Goal: Task Accomplishment & Management: Use online tool/utility

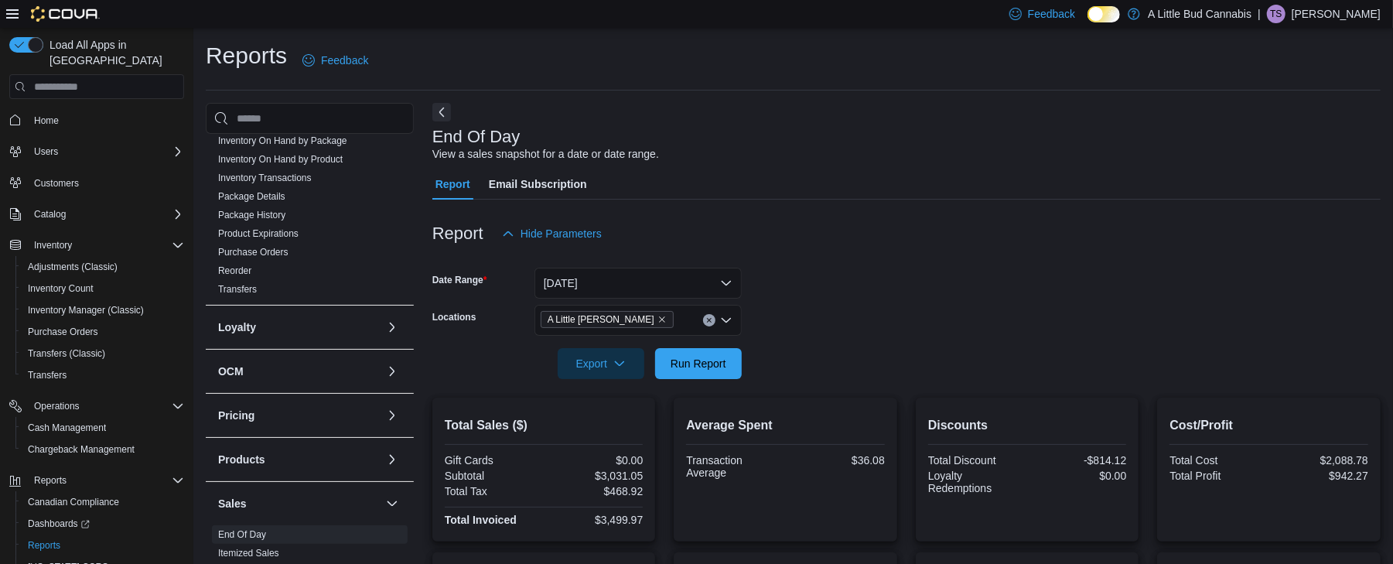
scroll to position [422, 0]
click at [242, 265] on link "Reorder" at bounding box center [234, 270] width 33 height 11
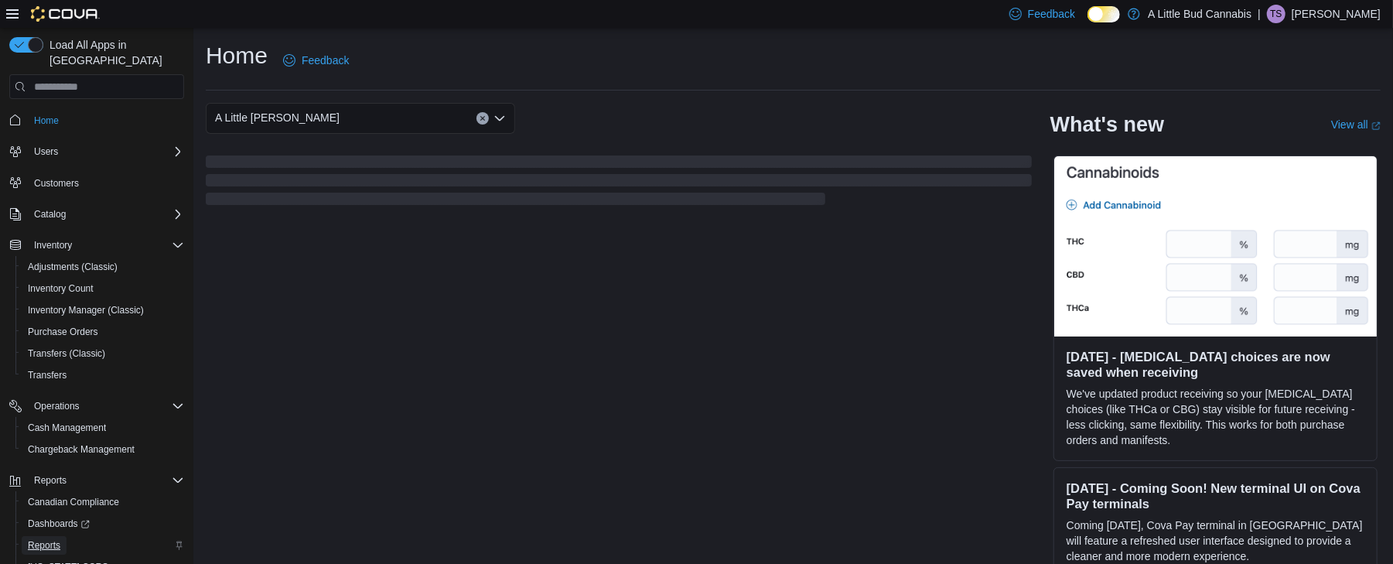
click at [54, 539] on span "Reports" at bounding box center [44, 545] width 32 height 12
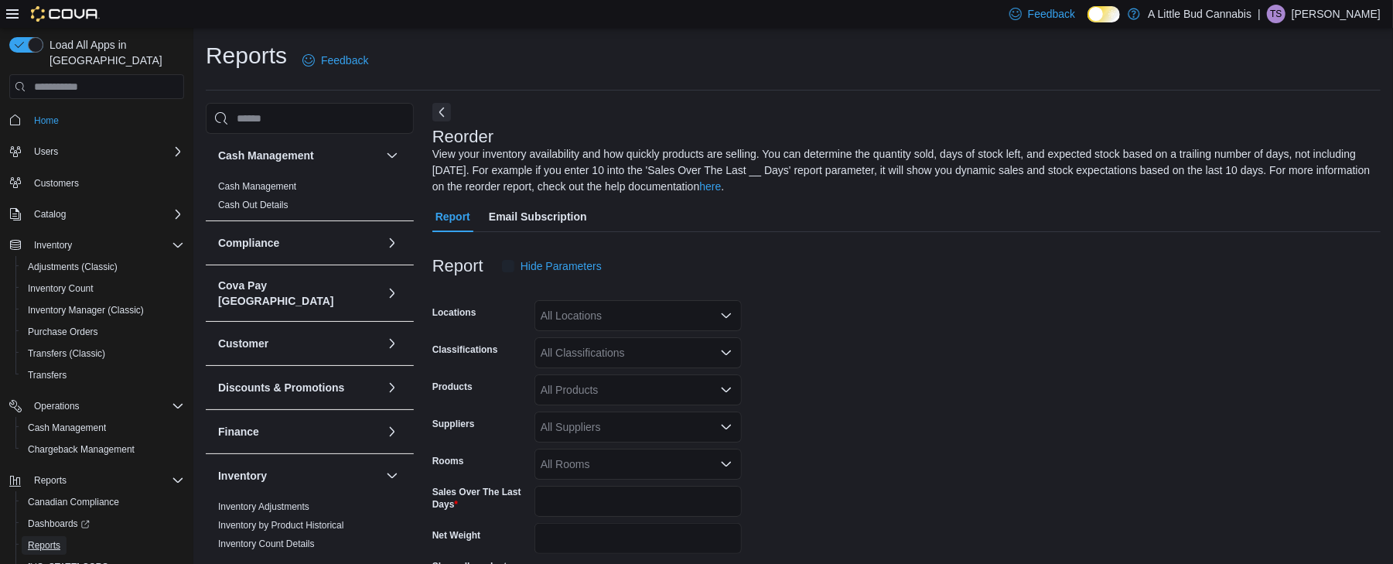
scroll to position [68, 0]
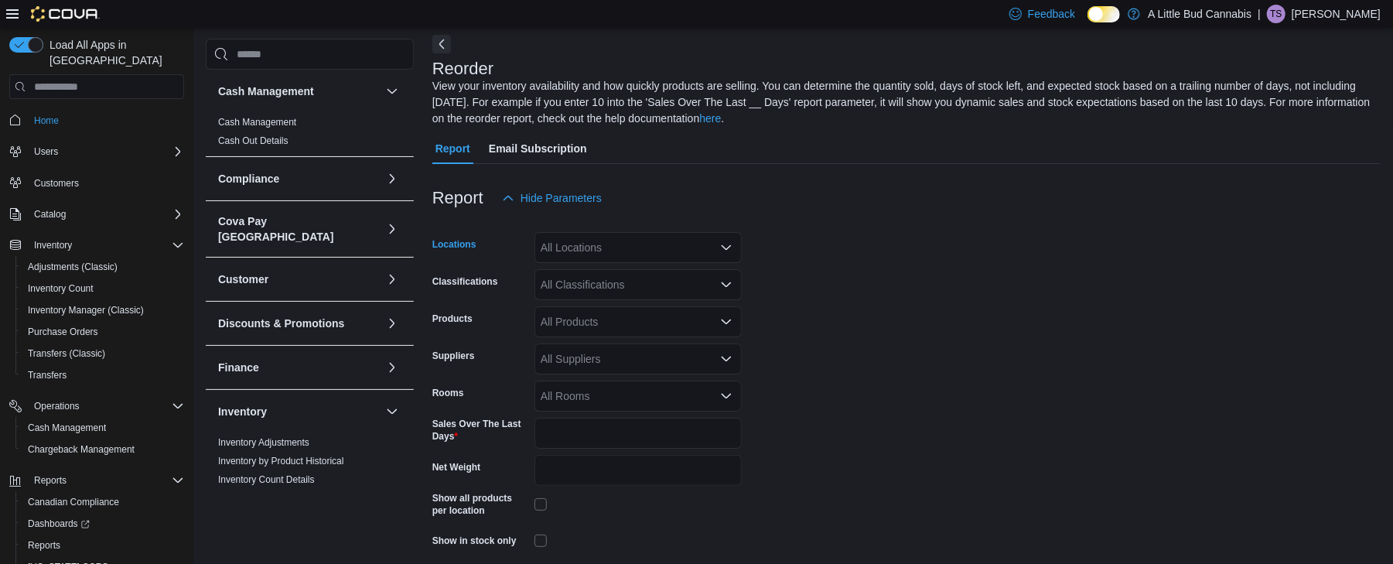
click at [619, 255] on div "All Locations" at bounding box center [637, 247] width 207 height 31
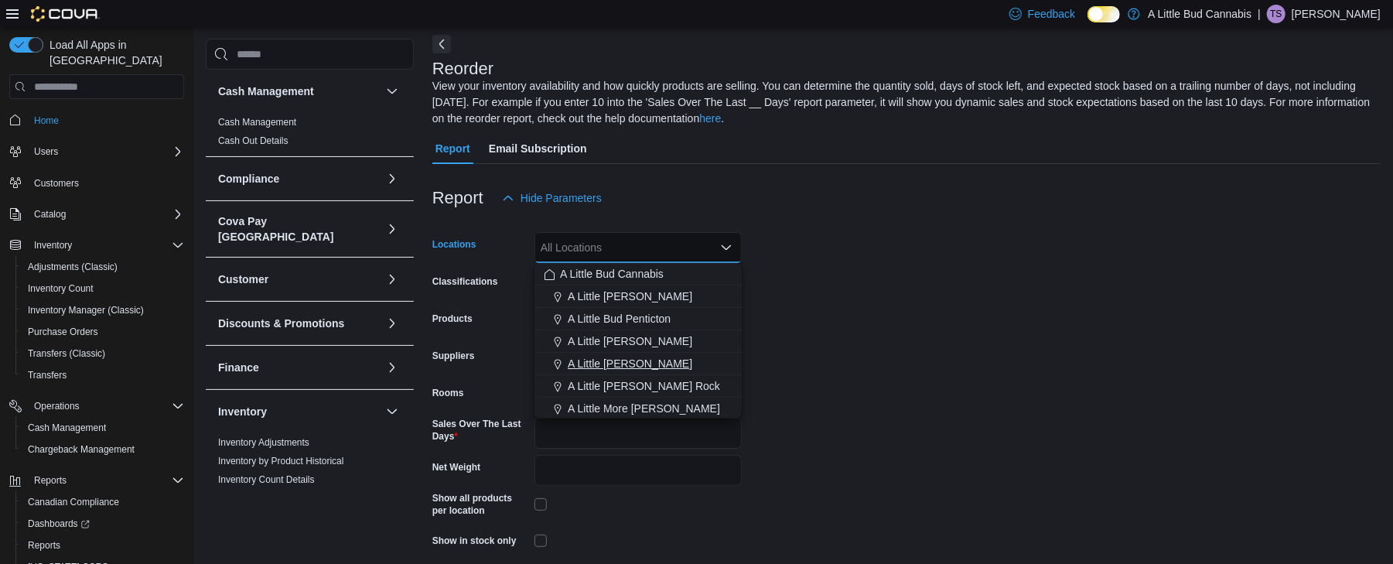
click at [614, 364] on span "A Little Bud Whistler" at bounding box center [630, 363] width 125 height 15
click at [814, 336] on form "Locations A Little Bud Whistler Combo box. Selected. A Little Bud Whistler. Pre…" at bounding box center [906, 404] width 948 height 382
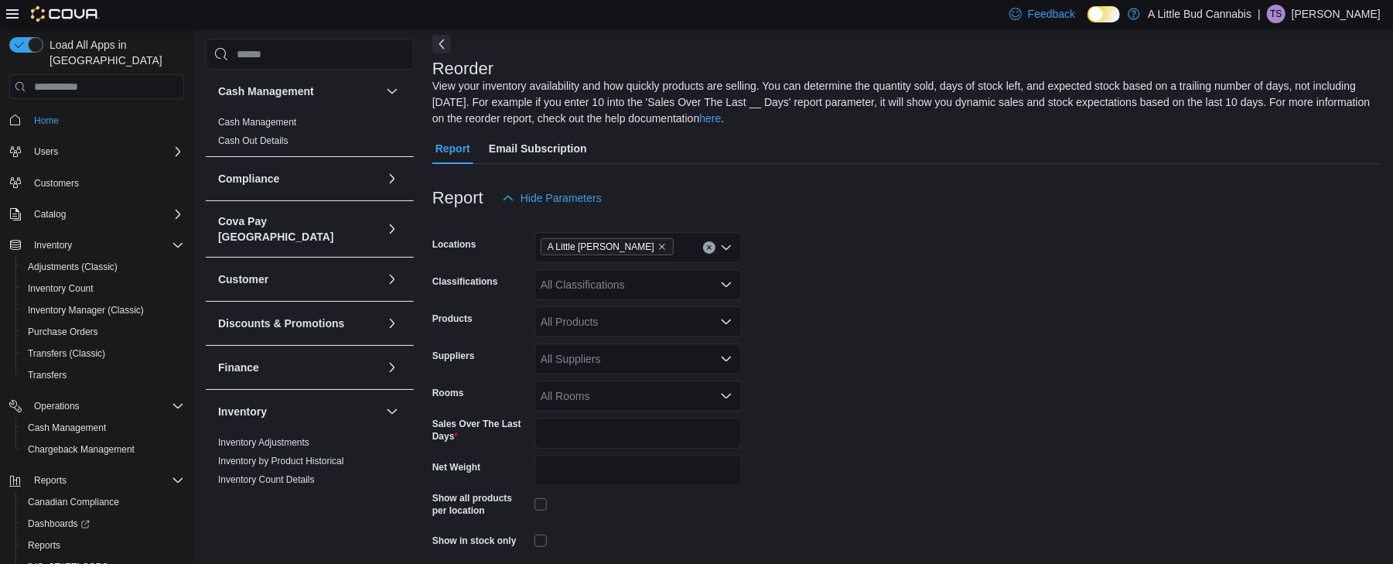
click at [691, 286] on div "All Classifications" at bounding box center [637, 284] width 207 height 31
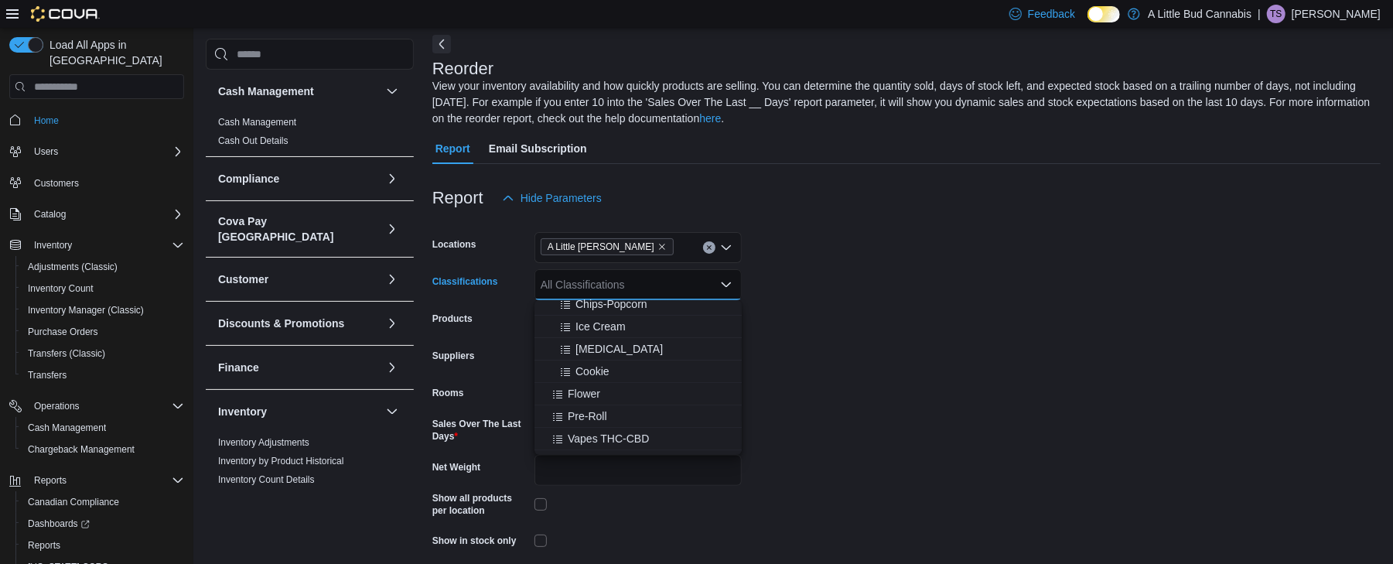
scroll to position [192, 0]
click at [605, 385] on div "Flower" at bounding box center [638, 388] width 189 height 15
click at [855, 338] on form "Locations A Little Bud Whistler Classifications Flower Combo box. Selected. Flo…" at bounding box center [906, 404] width 948 height 382
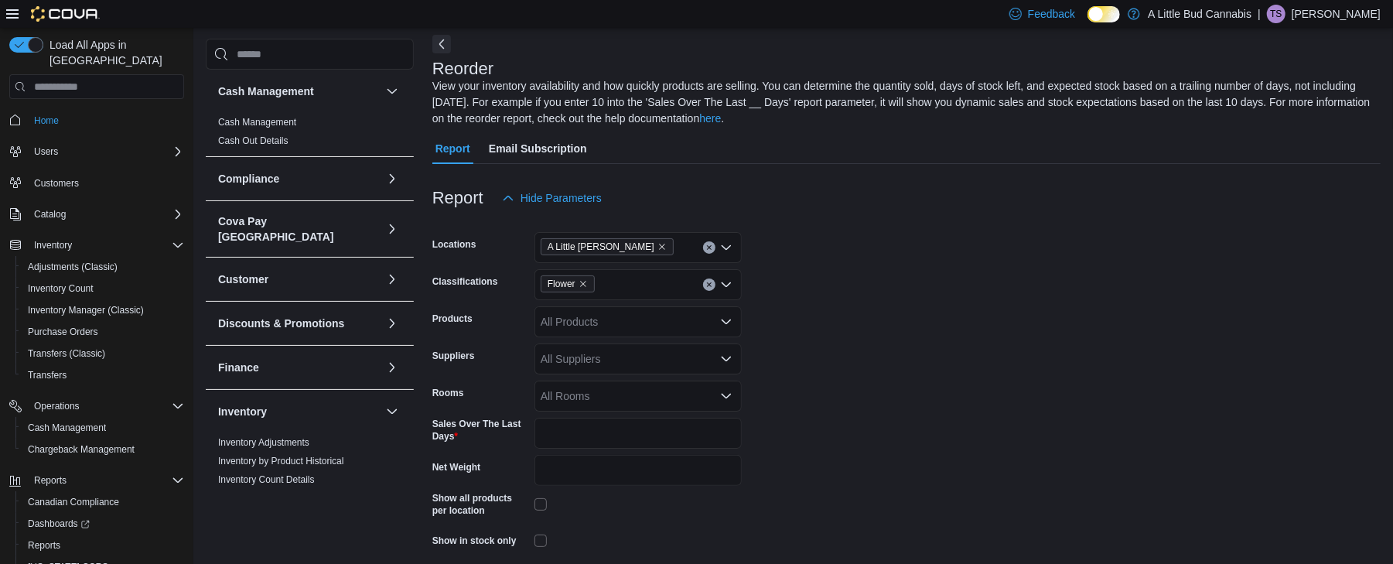
scroll to position [131, 0]
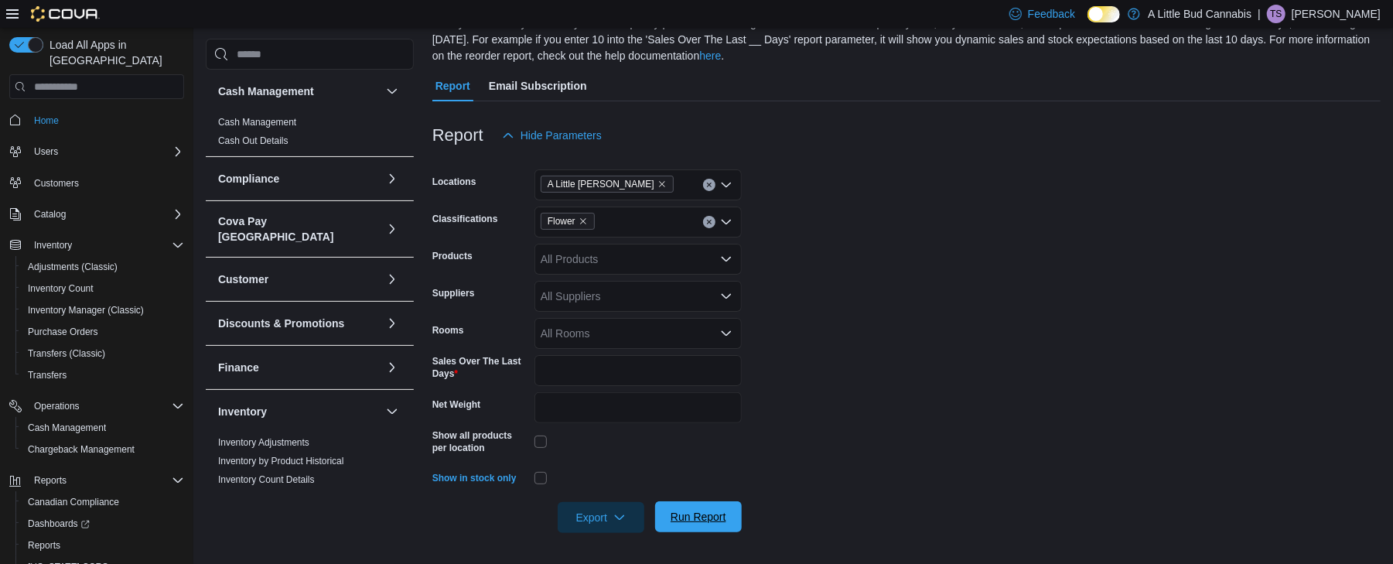
click at [675, 520] on span "Run Report" at bounding box center [699, 516] width 56 height 15
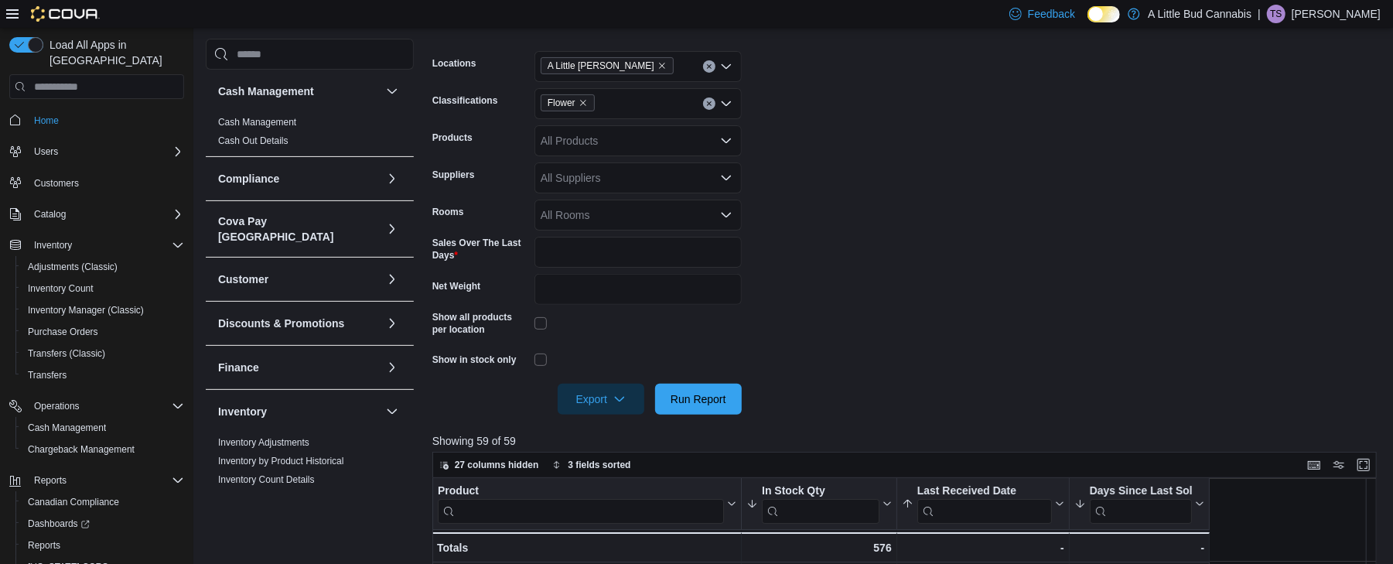
scroll to position [248, 0]
click at [586, 108] on icon "Remove Flower from selection in this group" at bounding box center [583, 103] width 9 height 9
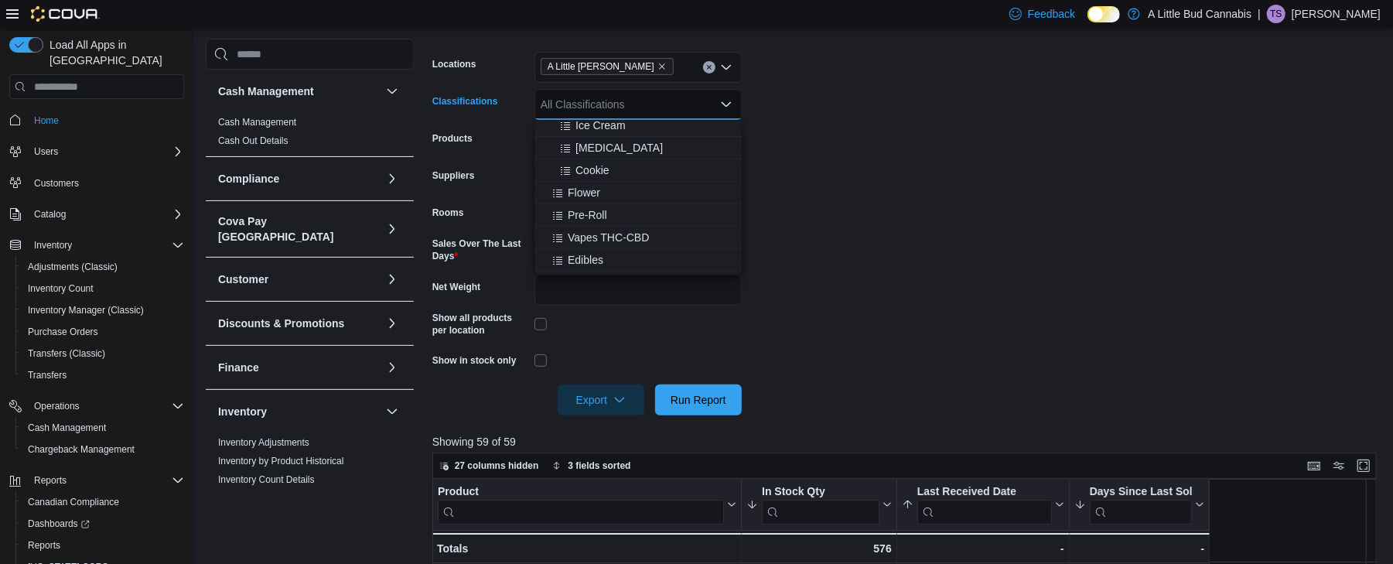
scroll to position [208, 0]
click at [600, 209] on span "Pre-Roll" at bounding box center [587, 214] width 39 height 15
click at [960, 241] on form "Locations A Little Bud Whistler Classifications Pre-Roll Combo box. Selected. P…" at bounding box center [909, 224] width 954 height 382
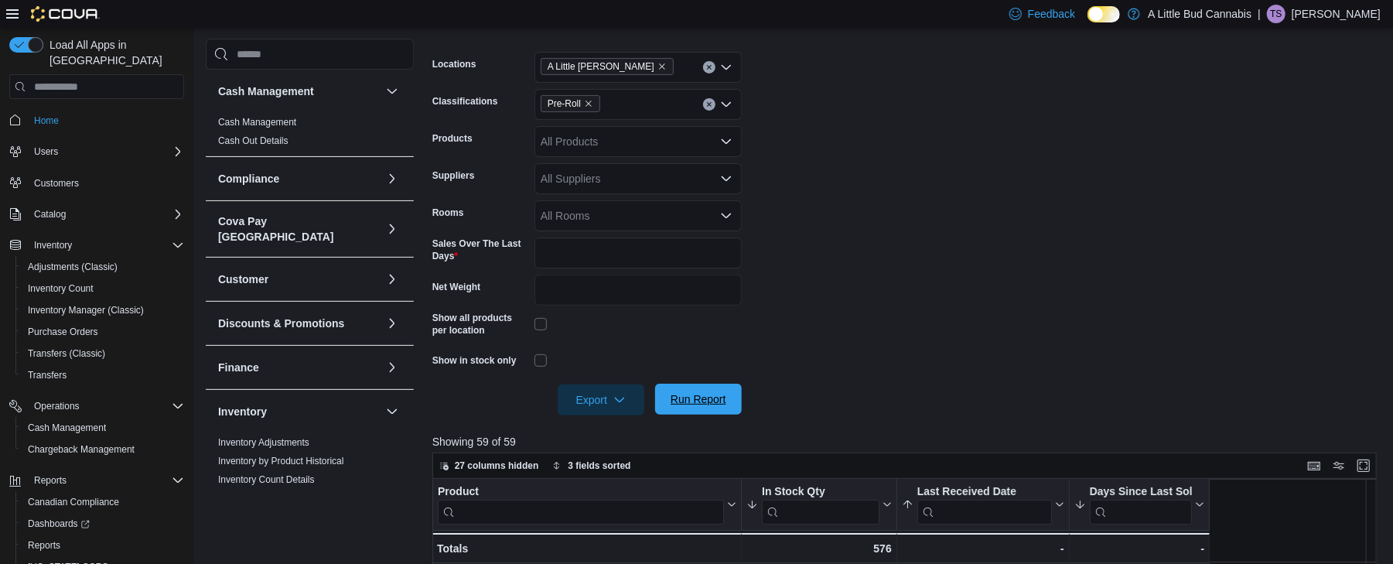
click at [709, 409] on span "Run Report" at bounding box center [698, 399] width 68 height 31
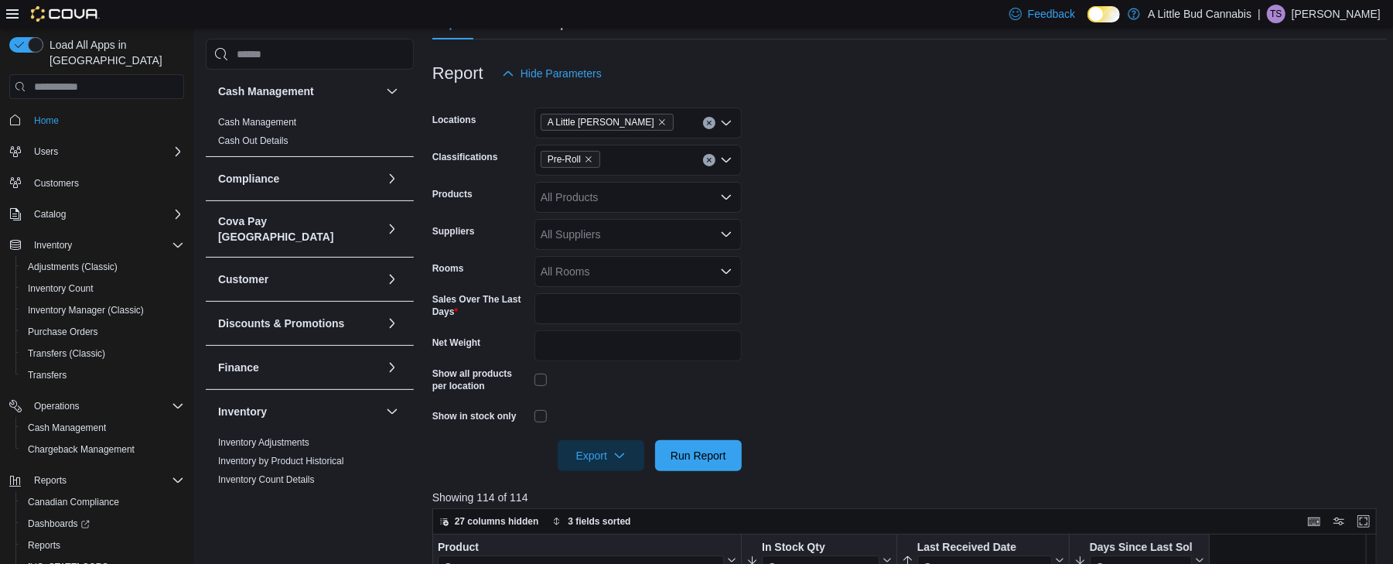
scroll to position [192, 0]
click at [589, 159] on icon "Remove Pre-Roll from selection in this group" at bounding box center [588, 159] width 9 height 9
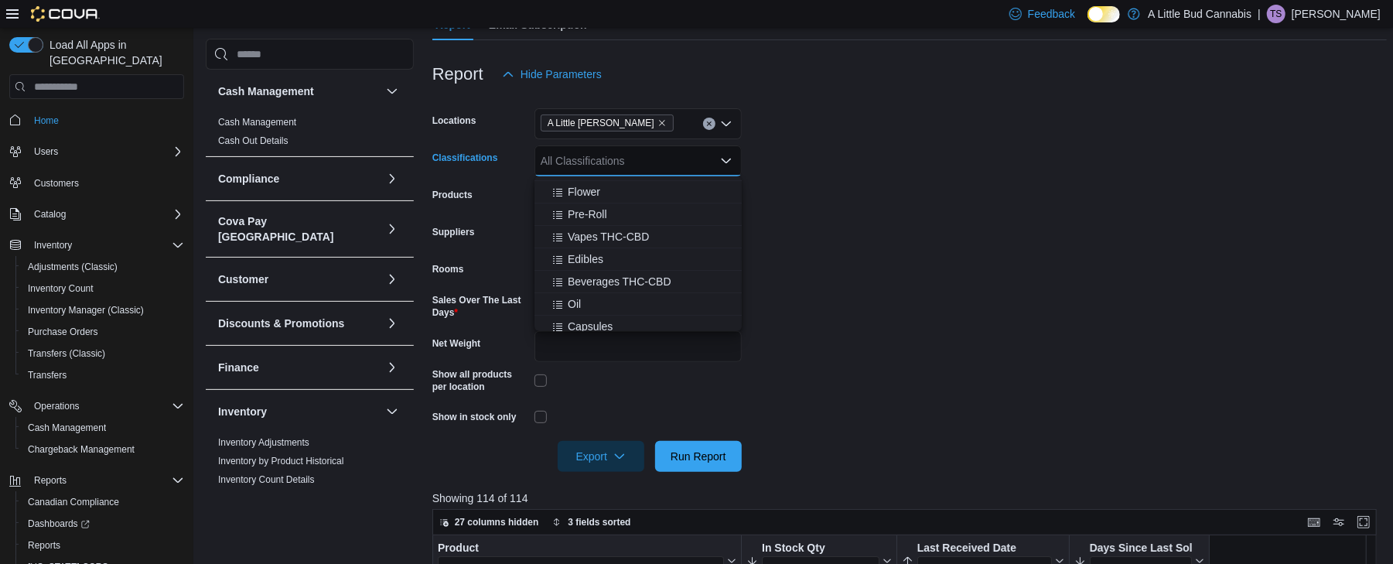
scroll to position [266, 0]
click at [579, 254] on span "Edibles" at bounding box center [586, 257] width 36 height 15
click at [891, 366] on form "Locations A Little Bud Whistler Classifications Edibles Combo box. Selected. Ed…" at bounding box center [909, 281] width 954 height 382
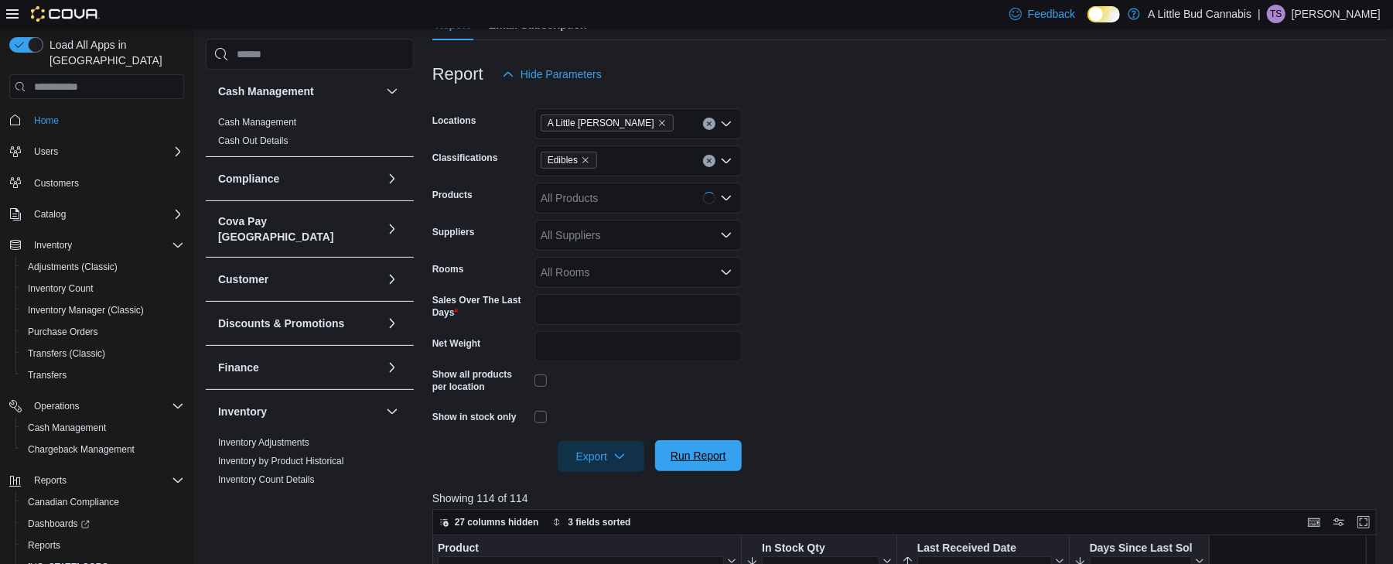
click at [668, 468] on span "Run Report" at bounding box center [698, 455] width 68 height 31
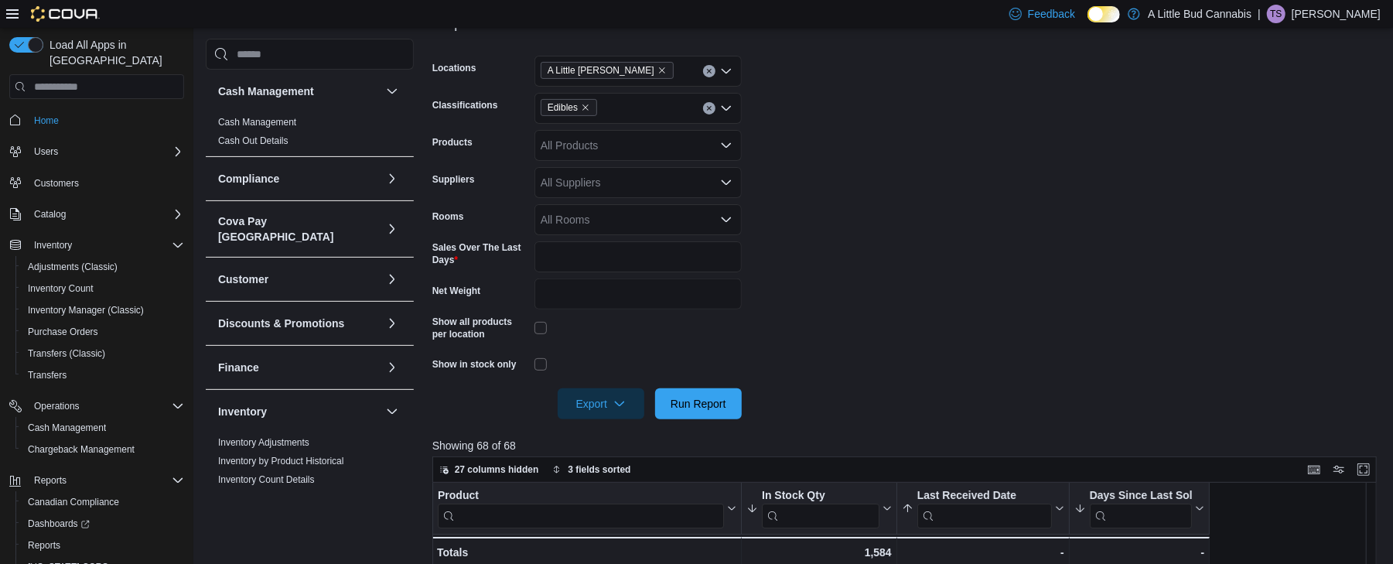
scroll to position [240, 0]
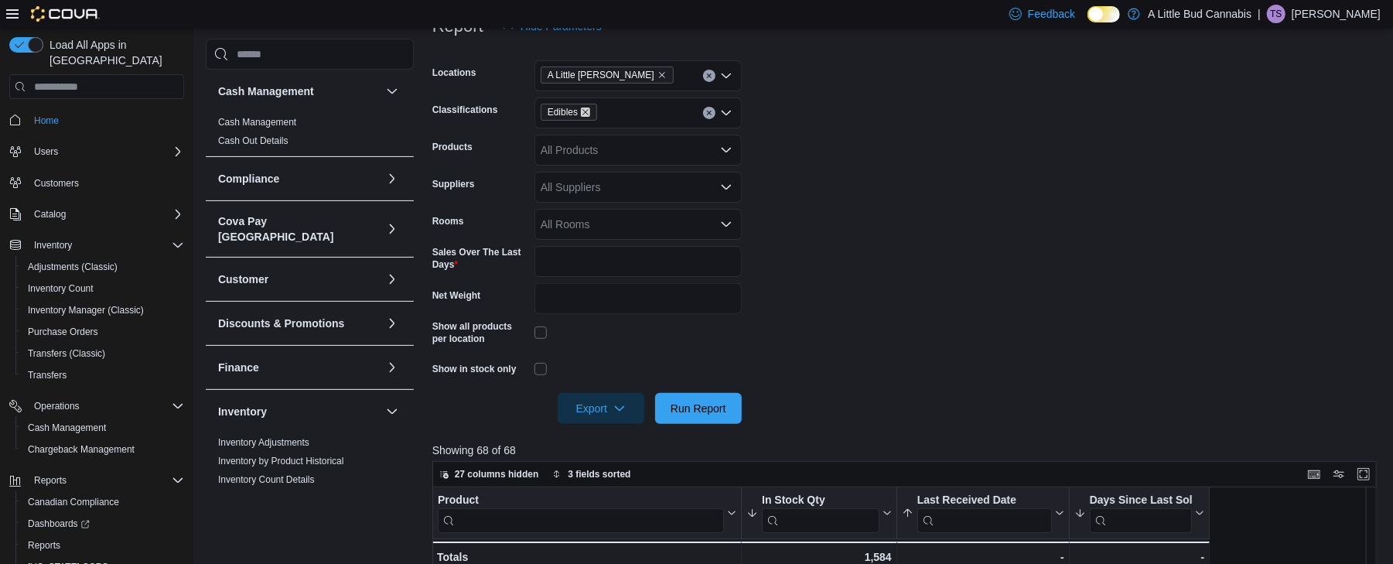
click at [586, 114] on icon "Remove Edibles from selection in this group" at bounding box center [585, 112] width 9 height 9
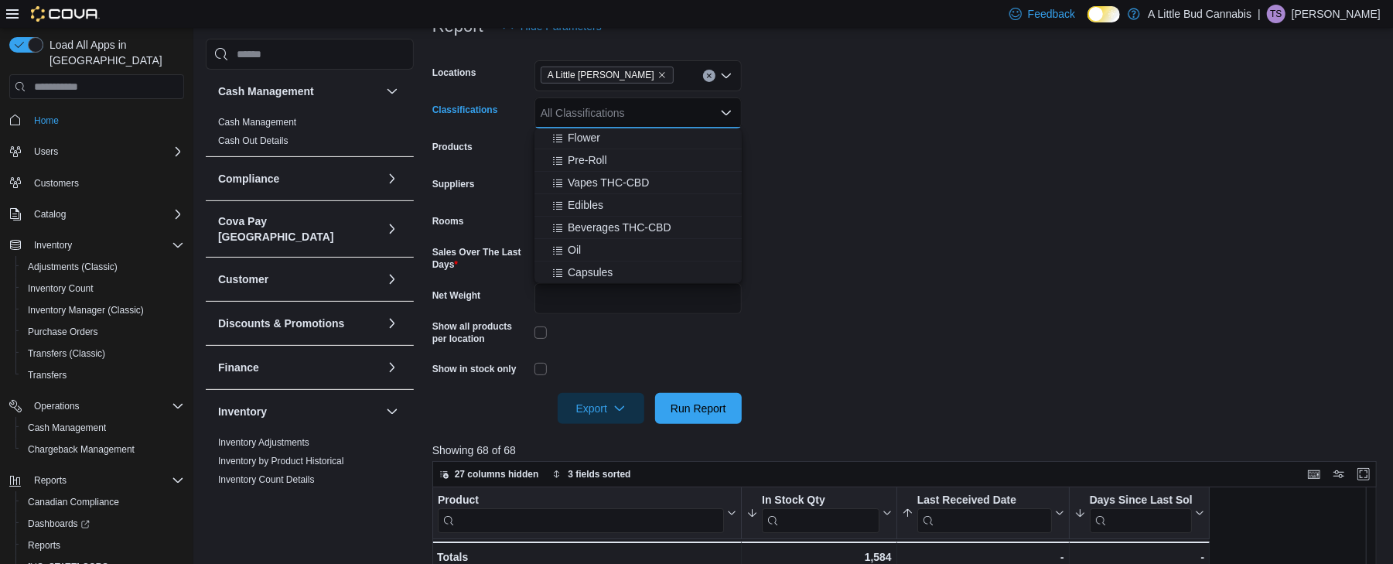
scroll to position [272, 0]
click at [580, 187] on span "Vapes THC-CBD" at bounding box center [608, 180] width 81 height 15
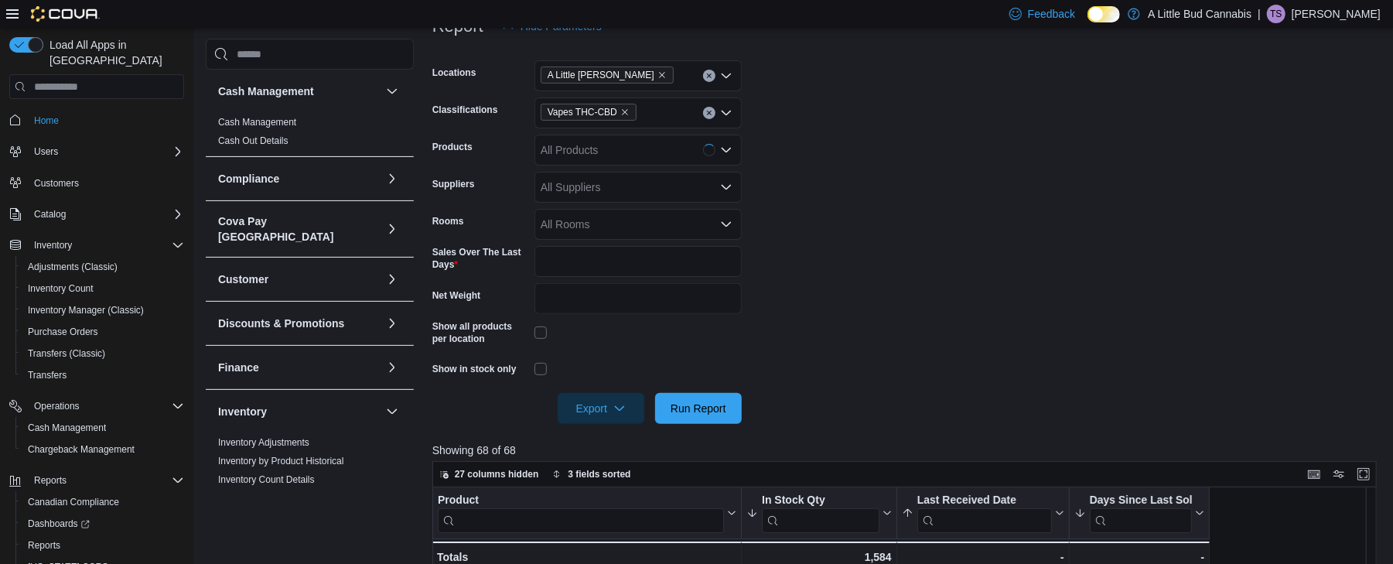
click at [873, 249] on form "Locations A Little Bud Whistler Classifications Vapes THC-CBD Products All Prod…" at bounding box center [909, 233] width 954 height 382
click at [665, 407] on span "Run Report" at bounding box center [698, 407] width 68 height 31
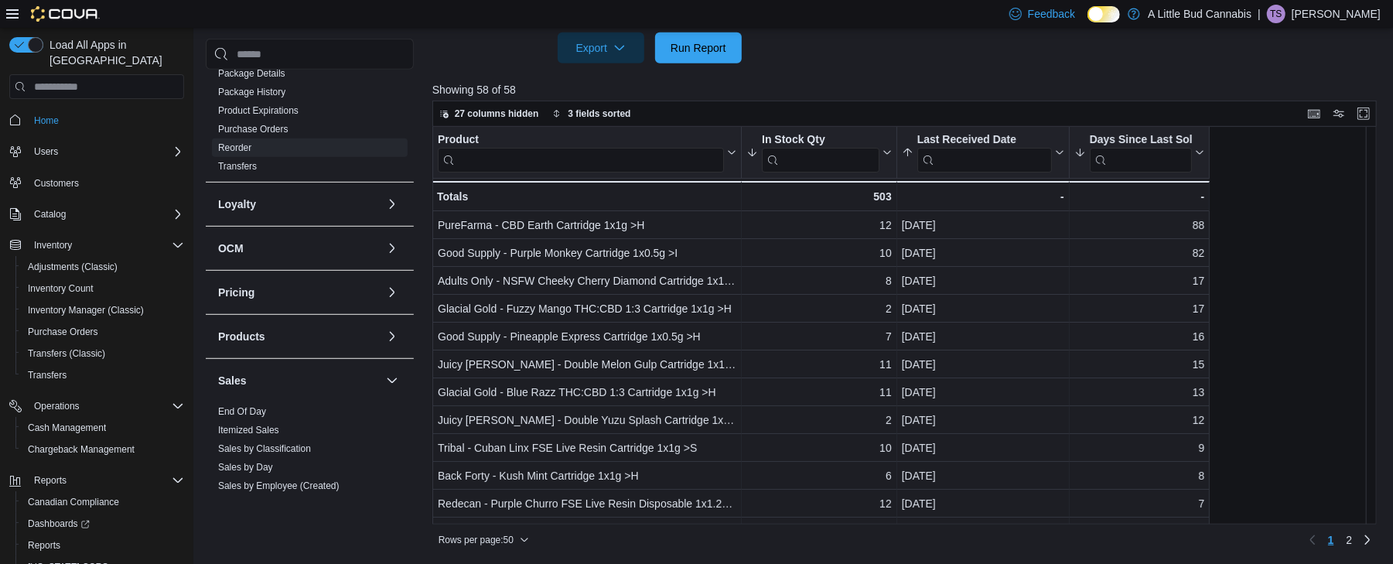
scroll to position [495, 0]
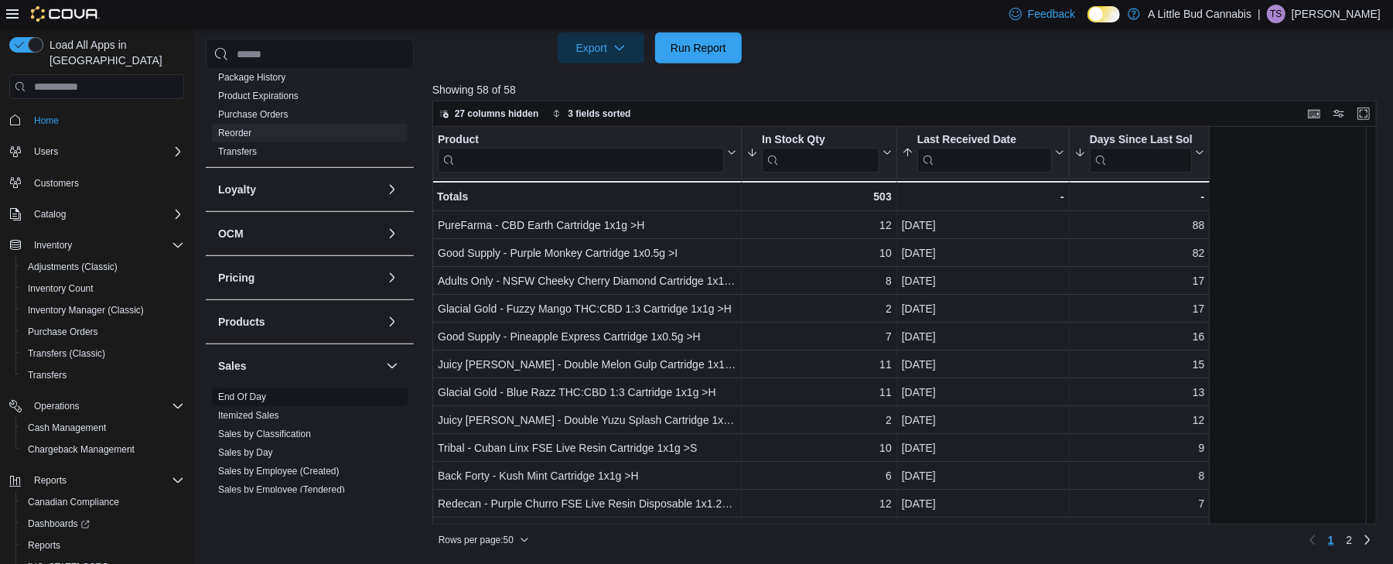
click at [233, 391] on link "End Of Day" at bounding box center [242, 396] width 48 height 11
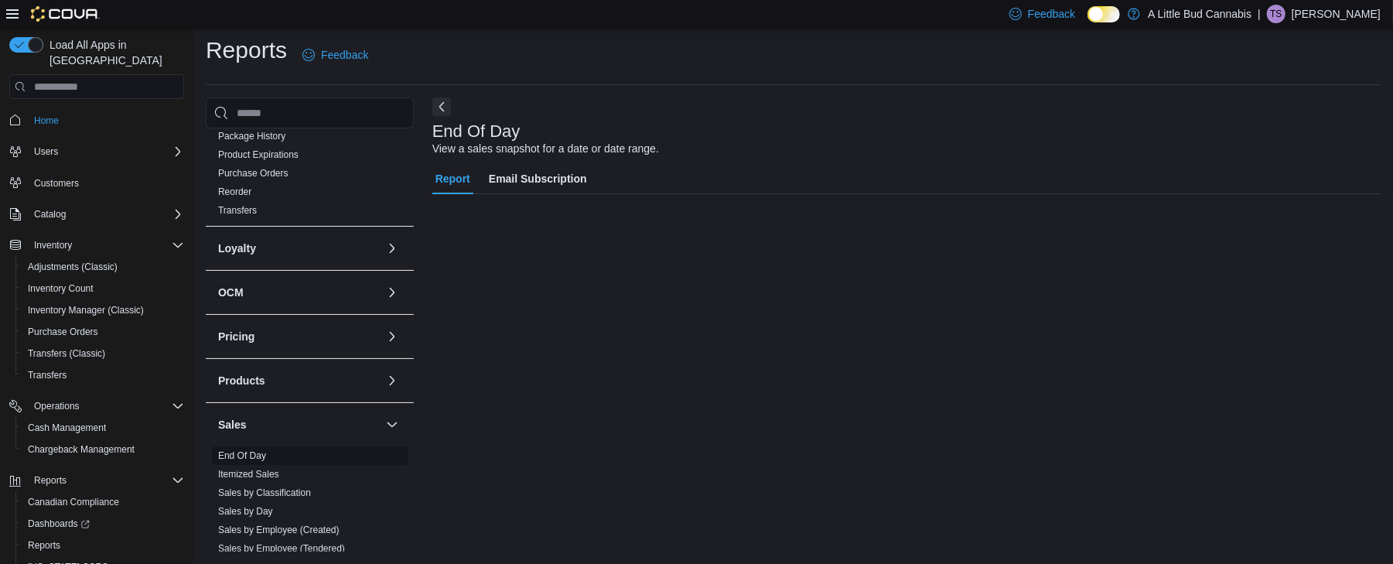
scroll to position [5, 0]
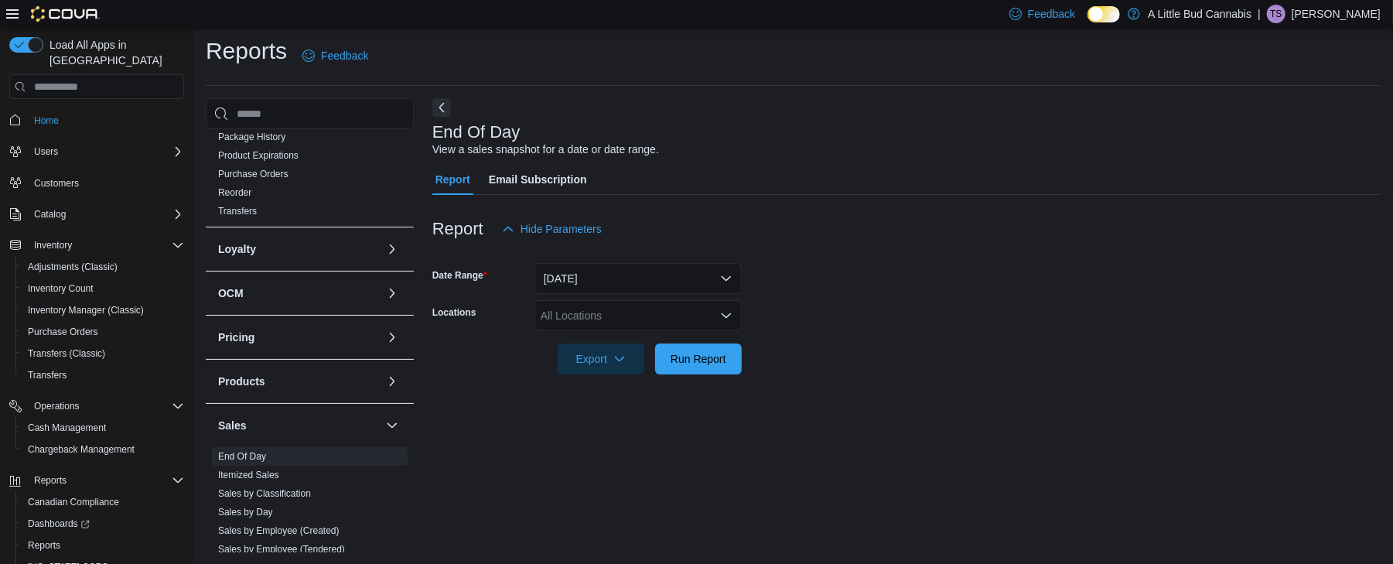
click at [631, 326] on div "All Locations" at bounding box center [637, 315] width 207 height 31
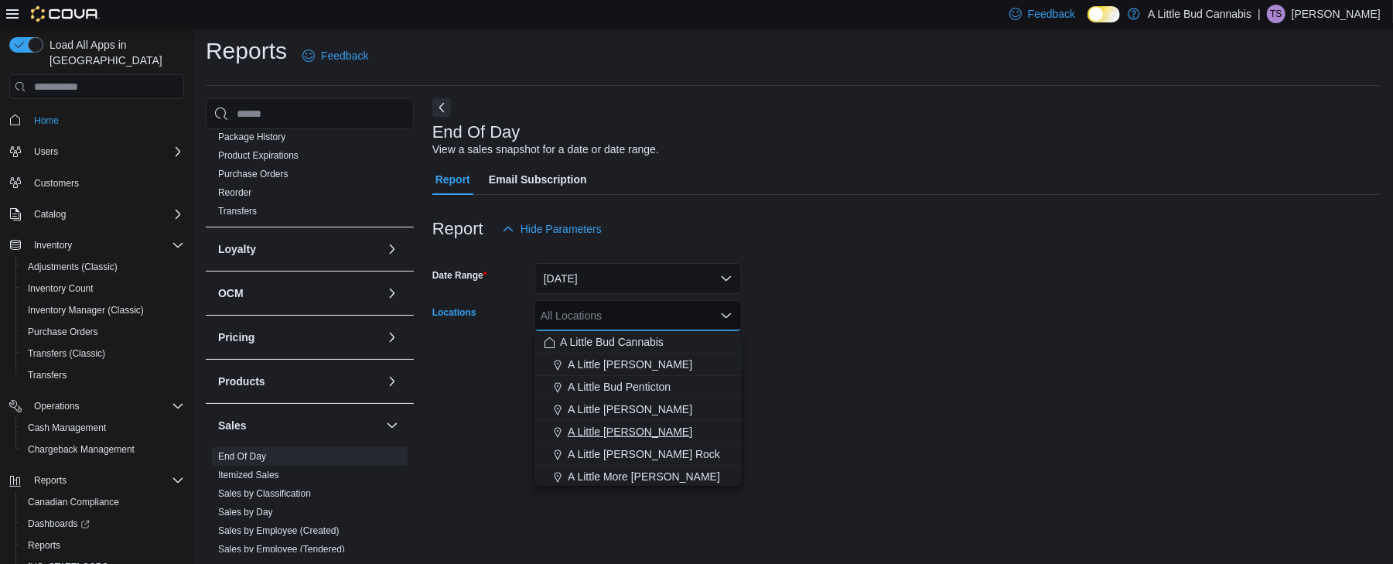
click at [625, 439] on button "A Little Bud Whistler" at bounding box center [637, 432] width 207 height 22
click at [871, 367] on form "Date Range Today Locations A Little Bud Whistler Combo box. Selected. A Little …" at bounding box center [906, 309] width 948 height 130
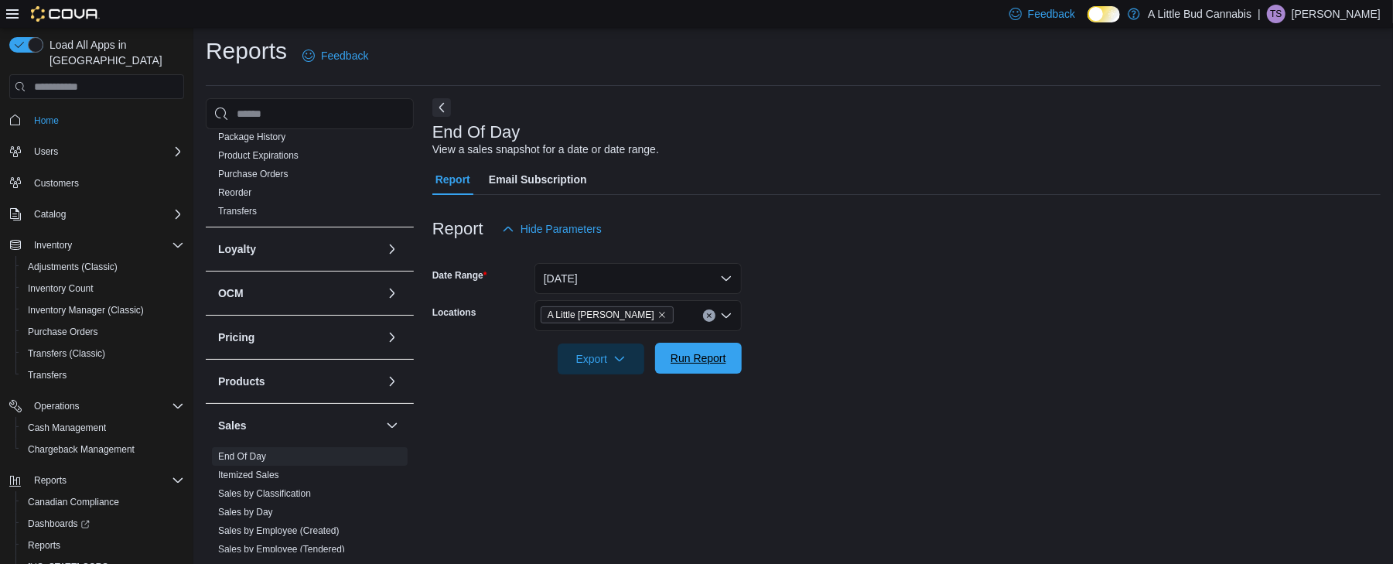
click at [718, 356] on span "Run Report" at bounding box center [699, 357] width 56 height 15
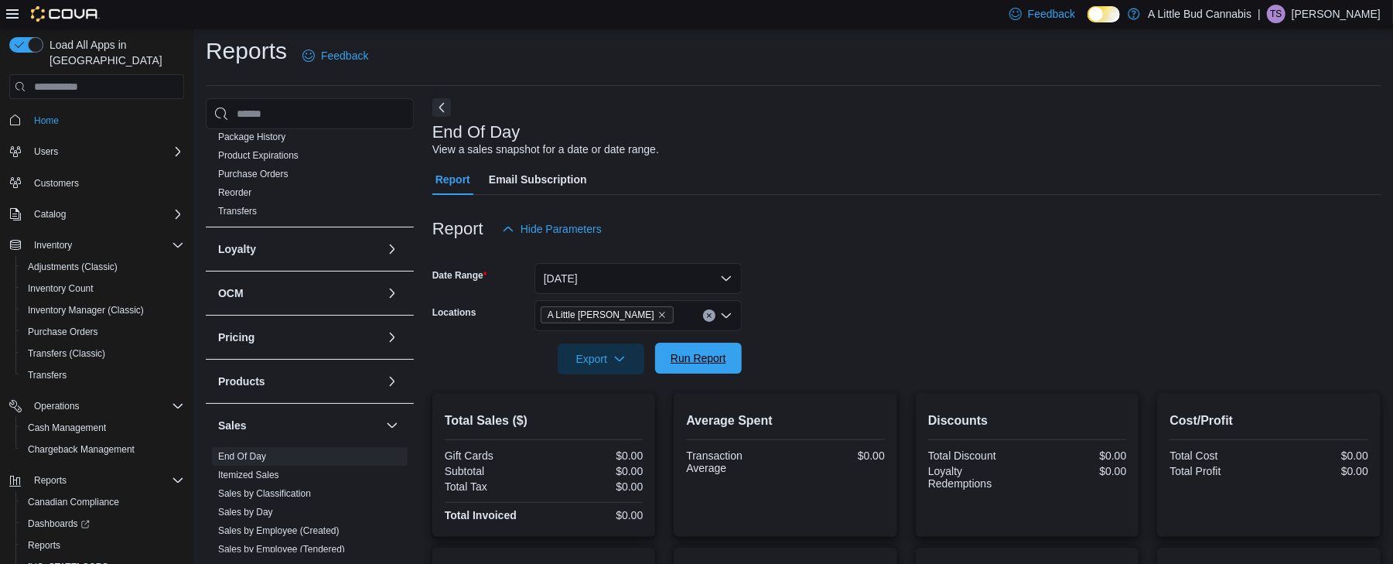
click at [678, 356] on span "Run Report" at bounding box center [699, 357] width 56 height 15
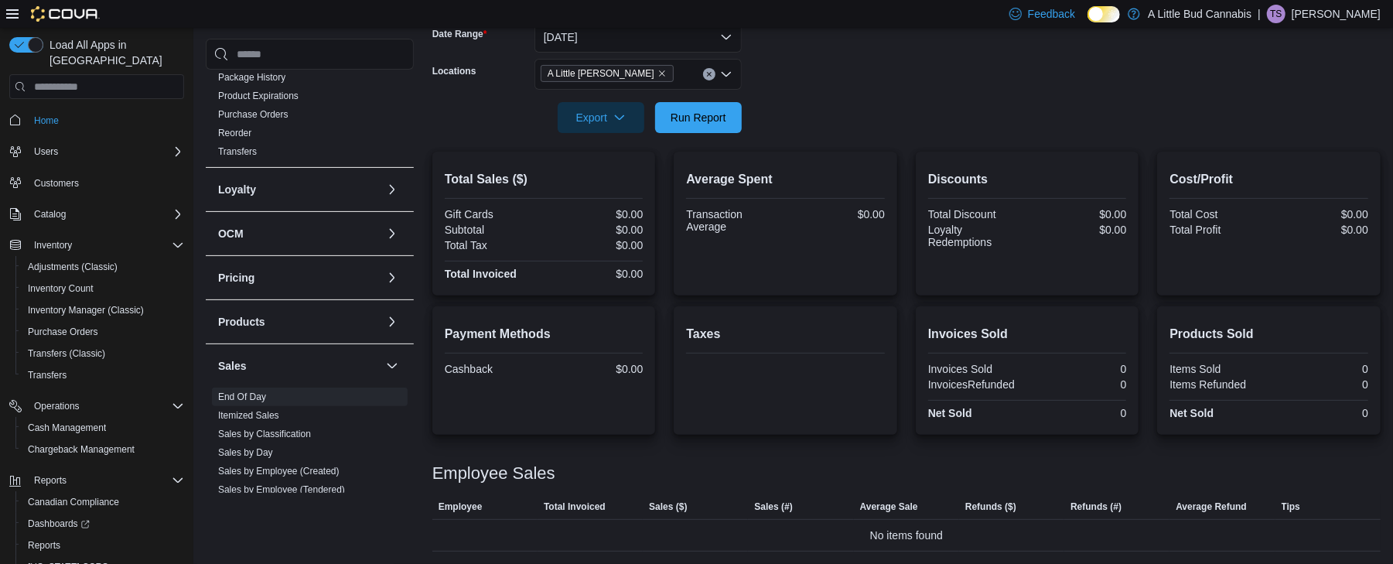
scroll to position [246, 0]
click at [672, 125] on span "Run Report" at bounding box center [698, 116] width 68 height 31
click at [703, 133] on div at bounding box center [906, 142] width 948 height 19
click at [698, 118] on span "Run Report" at bounding box center [699, 116] width 56 height 15
